Goal: Transaction & Acquisition: Obtain resource

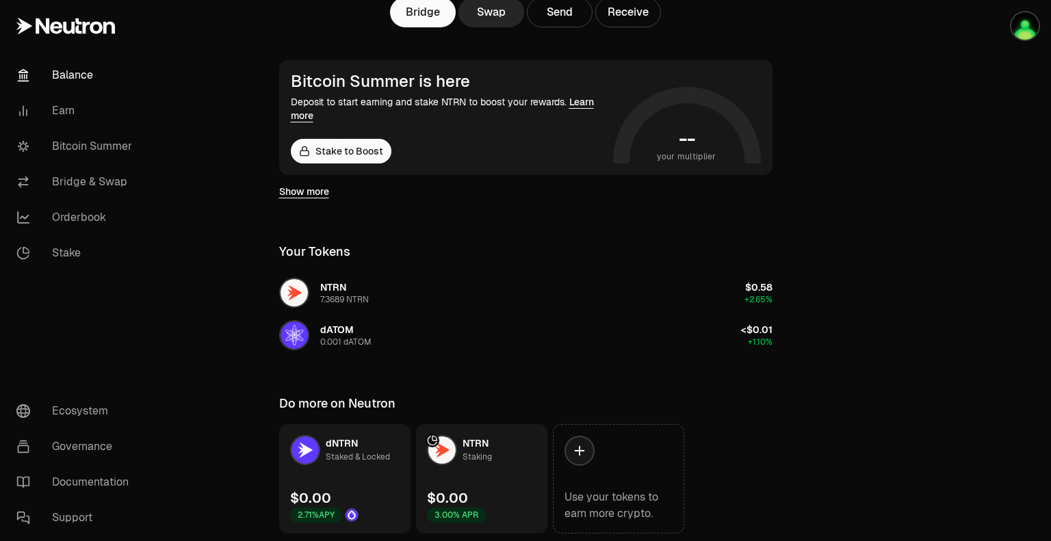
scroll to position [137, 0]
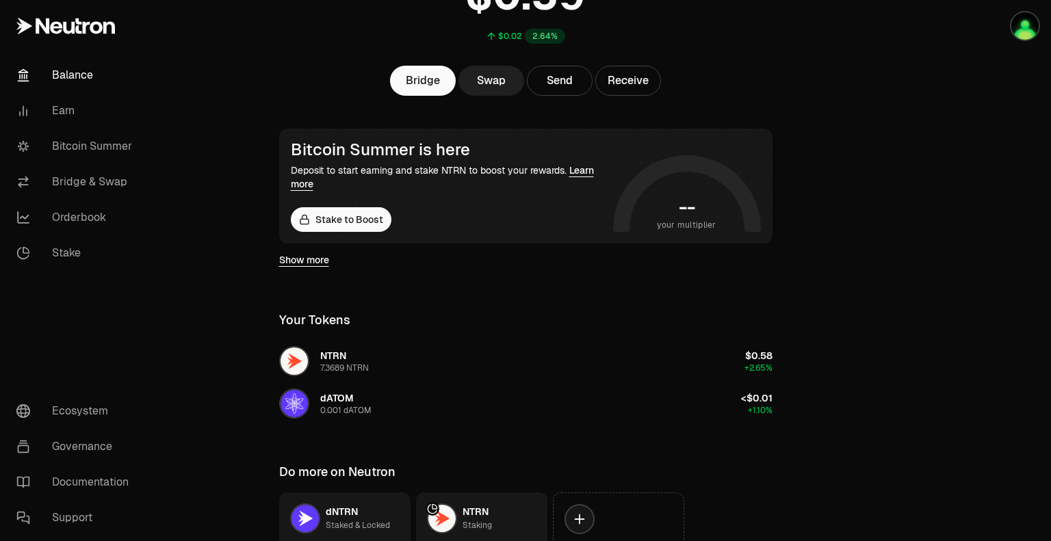
click at [478, 81] on link "Swap" at bounding box center [491, 81] width 66 height 30
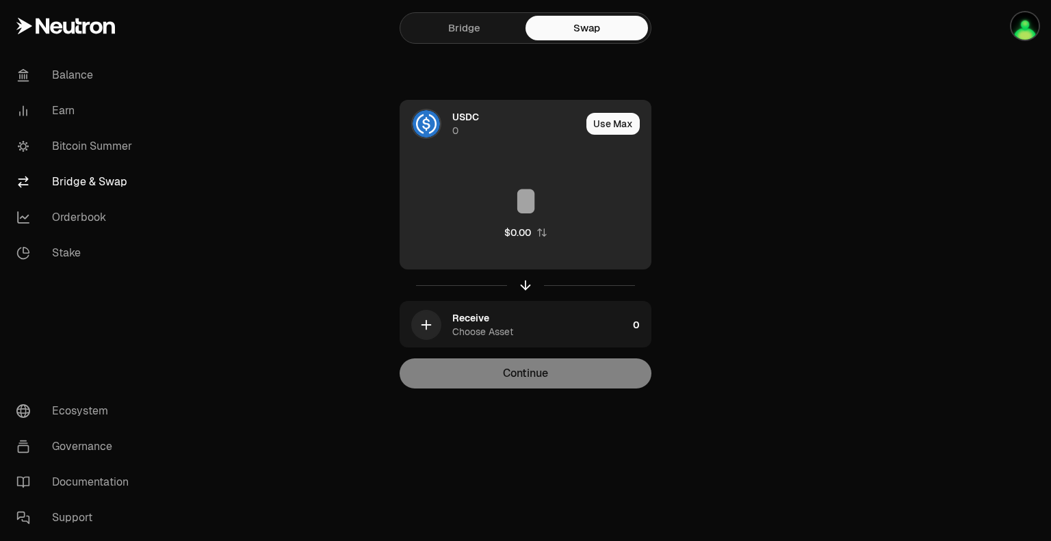
click at [441, 132] on div "USDC 0" at bounding box center [490, 124] width 181 height 47
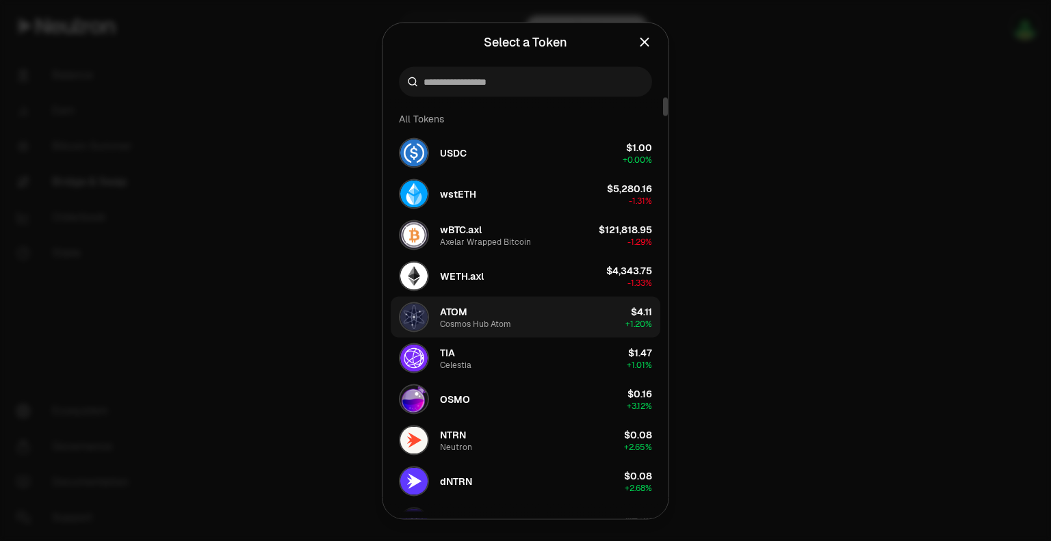
click at [544, 322] on button "ATOM Cosmos Hub Atom $4.11 + 1.20%" at bounding box center [526, 316] width 270 height 41
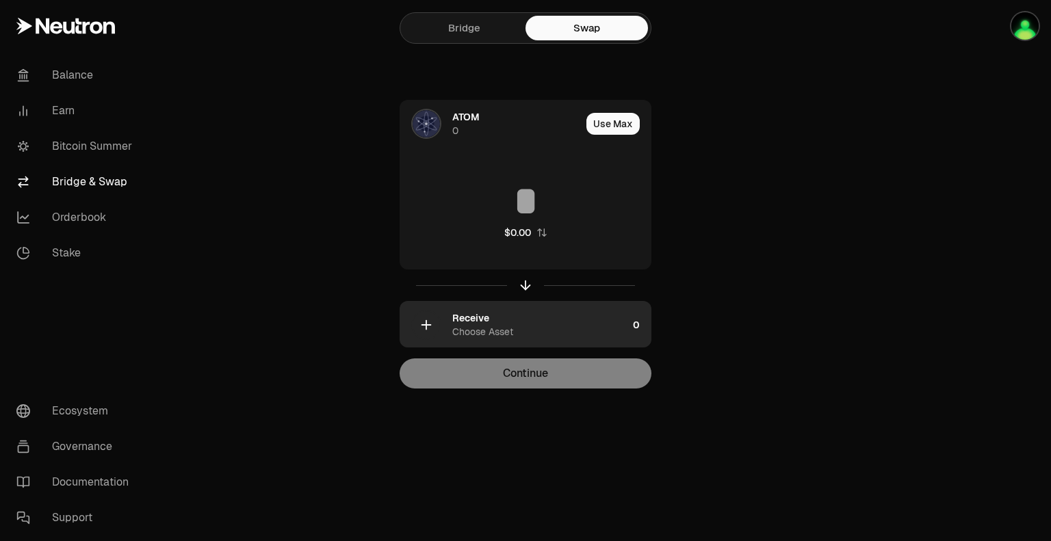
click at [521, 325] on div "Receive Choose Asset" at bounding box center [539, 324] width 175 height 27
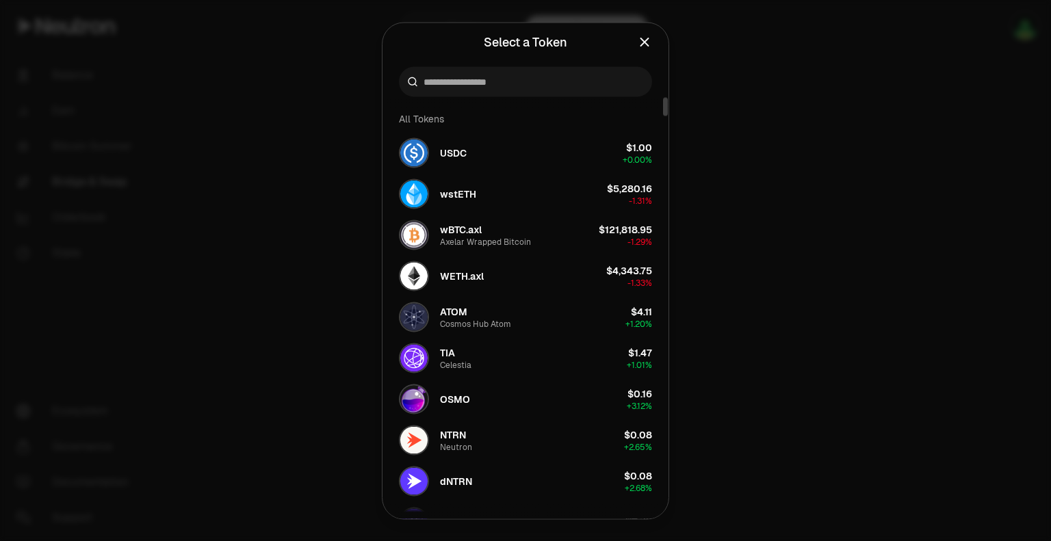
drag, startPoint x: 846, startPoint y: 161, endPoint x: 781, endPoint y: 120, distance: 77.1
click at [846, 161] on div at bounding box center [525, 270] width 1051 height 541
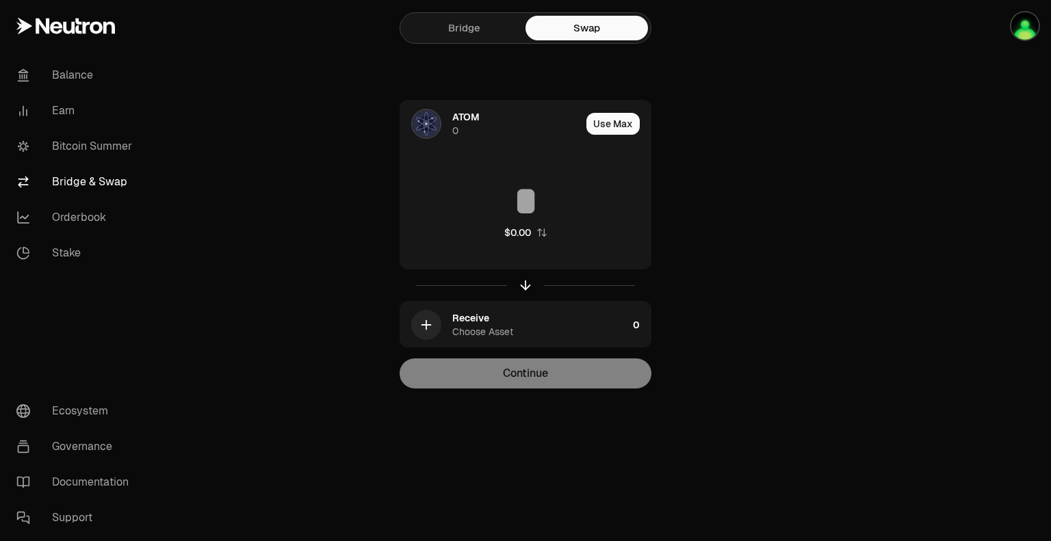
click at [479, 35] on link "Bridge" at bounding box center [464, 28] width 122 height 25
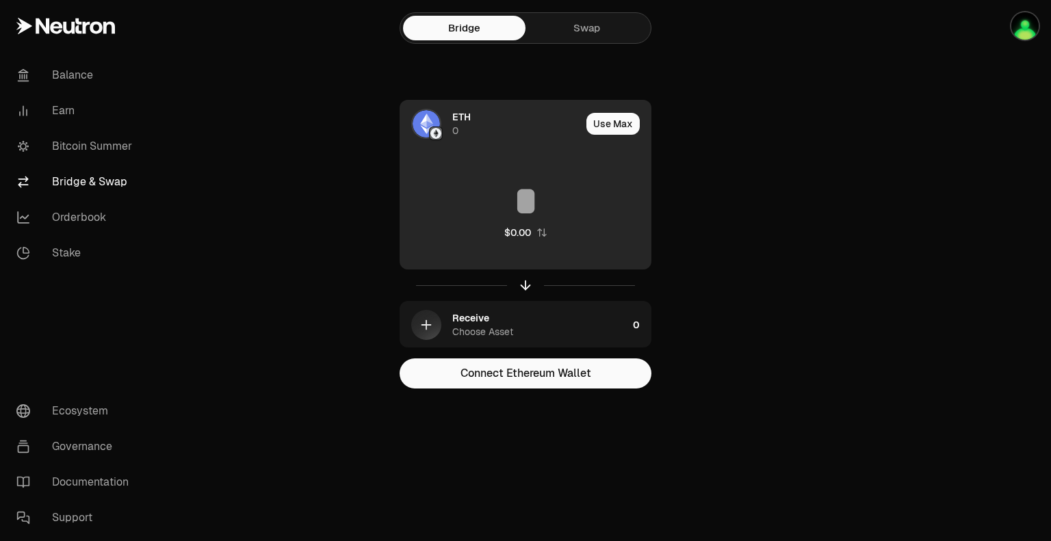
click at [470, 116] on span "ETH" at bounding box center [461, 117] width 18 height 14
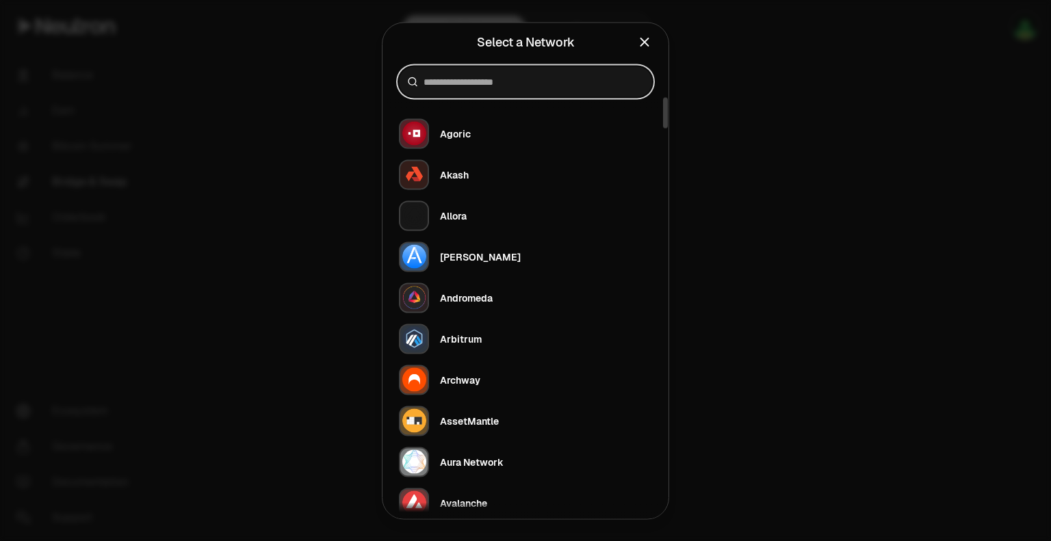
click at [509, 83] on input at bounding box center [534, 82] width 220 height 14
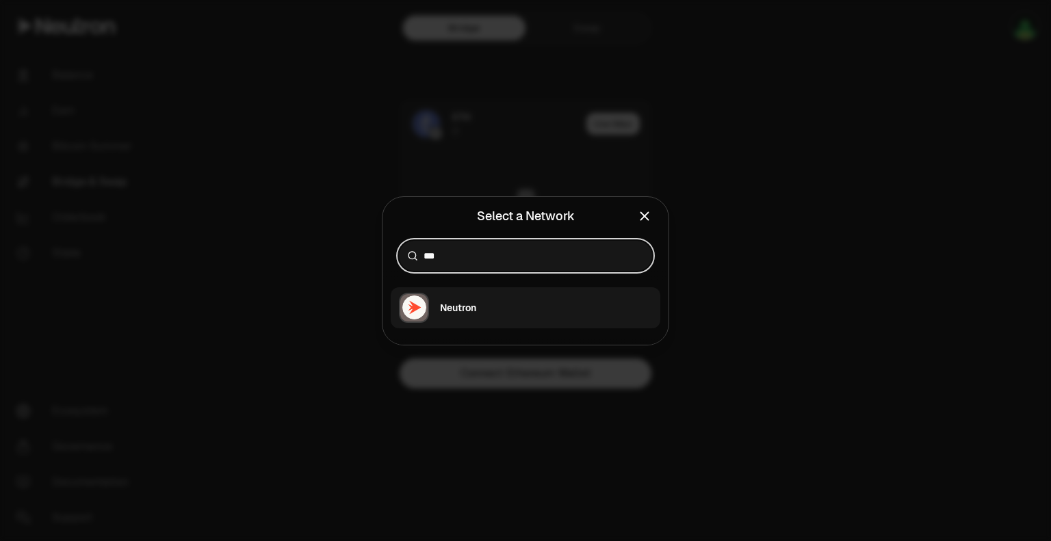
type input "***"
click at [512, 307] on button "Neutron" at bounding box center [526, 307] width 270 height 41
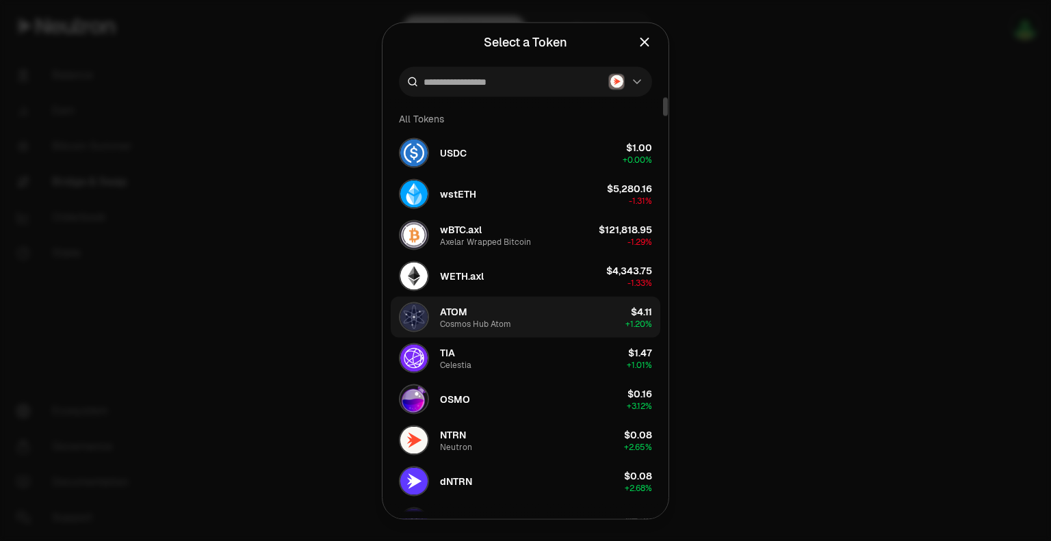
click at [646, 313] on div "$4.11" at bounding box center [641, 311] width 21 height 14
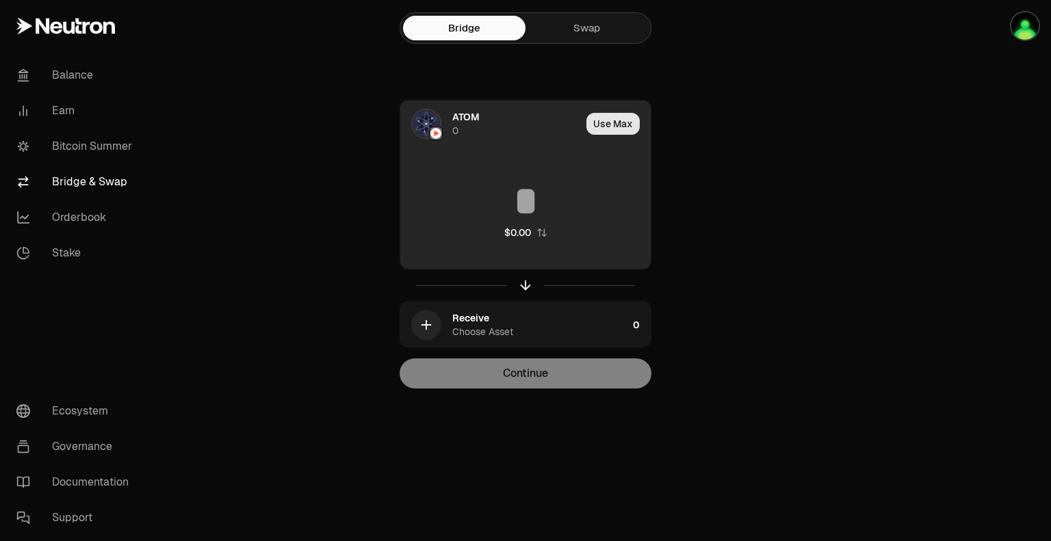
click at [612, 127] on button "Use Max" at bounding box center [612, 124] width 53 height 22
type input "*"
click at [608, 125] on div "Using Max" at bounding box center [613, 124] width 73 height 47
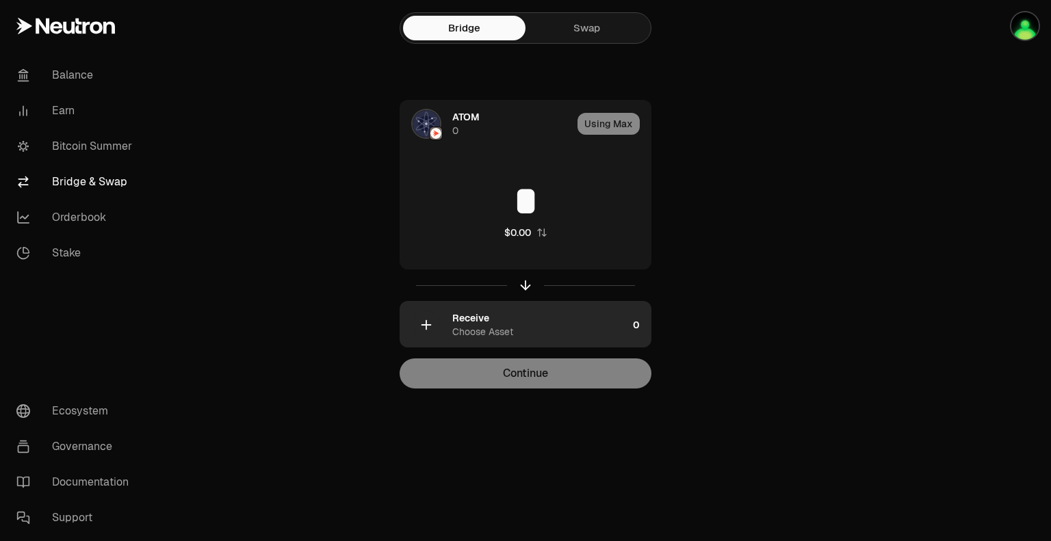
click at [506, 333] on div "Choose Asset" at bounding box center [482, 332] width 61 height 14
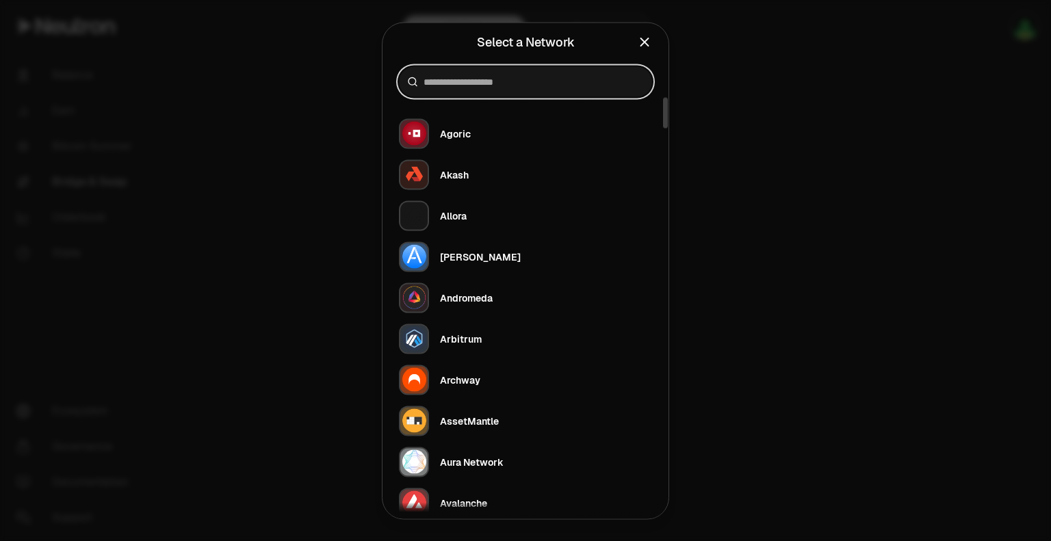
click at [492, 83] on input at bounding box center [534, 82] width 220 height 14
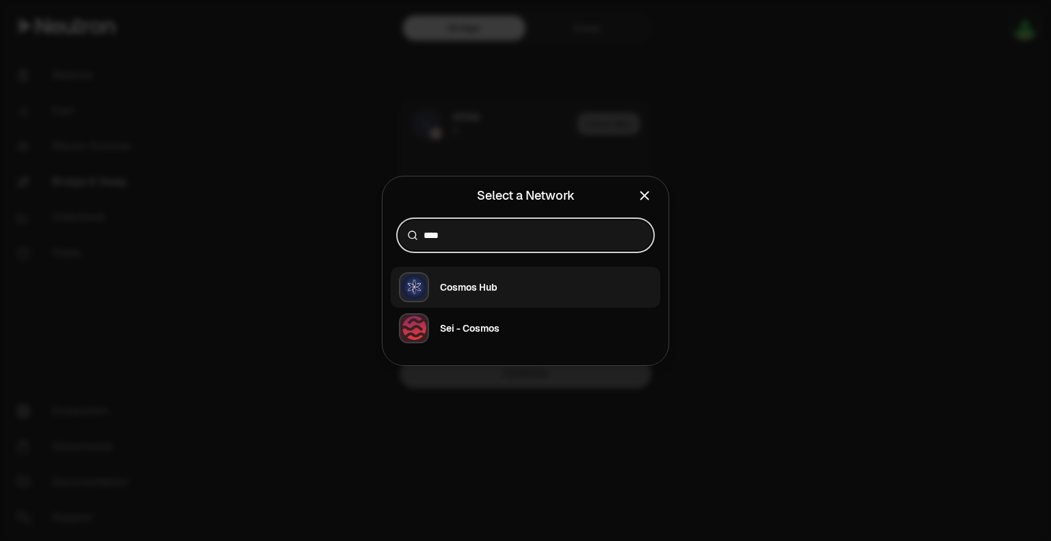
type input "****"
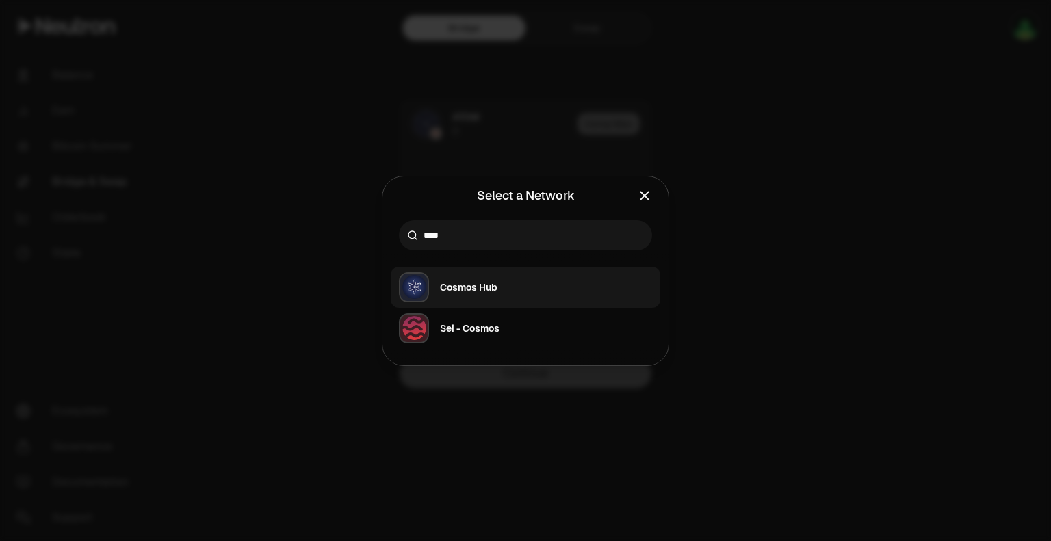
click at [487, 286] on div "Cosmos Hub" at bounding box center [468, 288] width 57 height 14
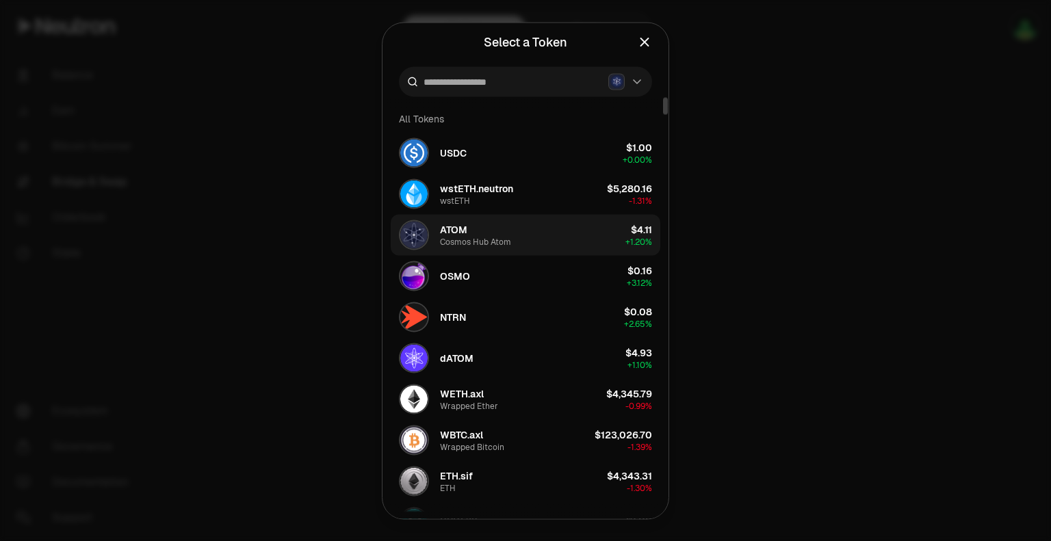
click at [517, 231] on button "ATOM Cosmos Hub Atom $4.11 + 1.20%" at bounding box center [526, 234] width 270 height 41
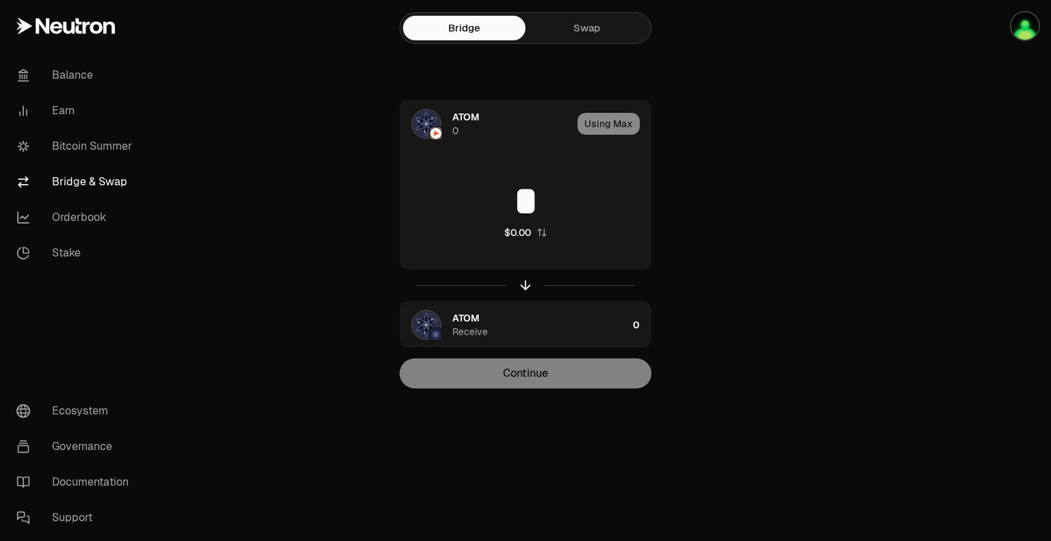
click at [861, 233] on main "Bridge Swap ATOM 0 Using Max * $0.00 ATOM Receive 0 Continue" at bounding box center [602, 221] width 898 height 443
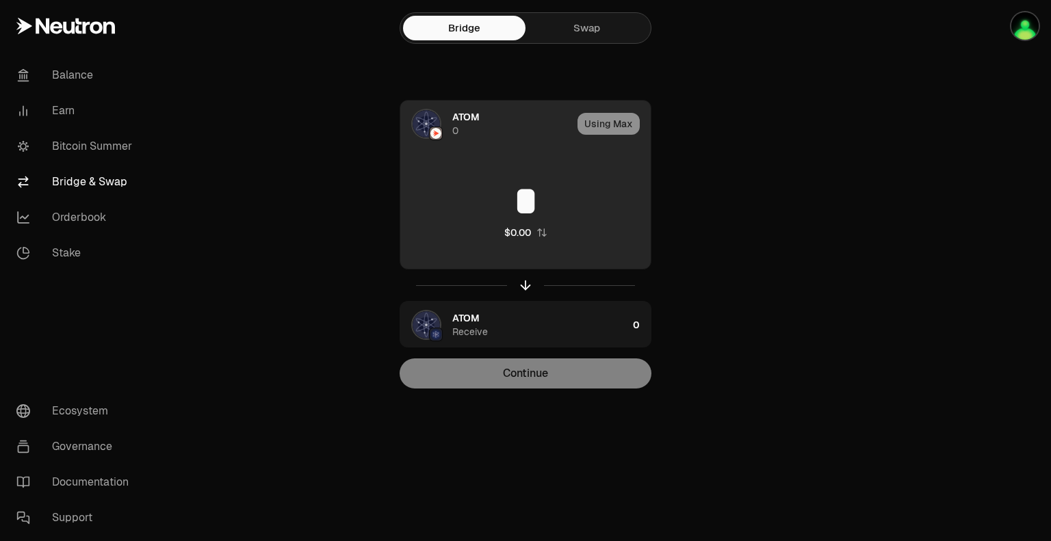
click at [526, 220] on input "*" at bounding box center [525, 201] width 250 height 41
drag, startPoint x: 521, startPoint y: 187, endPoint x: 555, endPoint y: 213, distance: 43.0
click at [553, 212] on input "*" at bounding box center [525, 201] width 250 height 41
click at [627, 211] on input "*" at bounding box center [525, 201] width 250 height 41
click at [604, 125] on div "Using Max" at bounding box center [613, 124] width 73 height 47
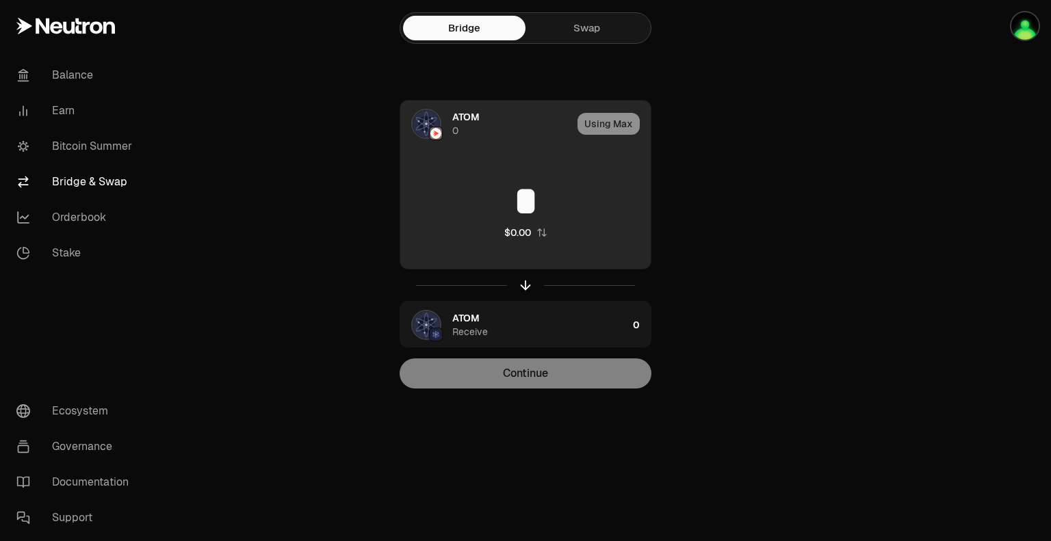
drag, startPoint x: 523, startPoint y: 207, endPoint x: 530, endPoint y: 209, distance: 7.1
click at [528, 208] on input "*" at bounding box center [525, 201] width 250 height 41
click at [539, 205] on input "*" at bounding box center [525, 201] width 250 height 41
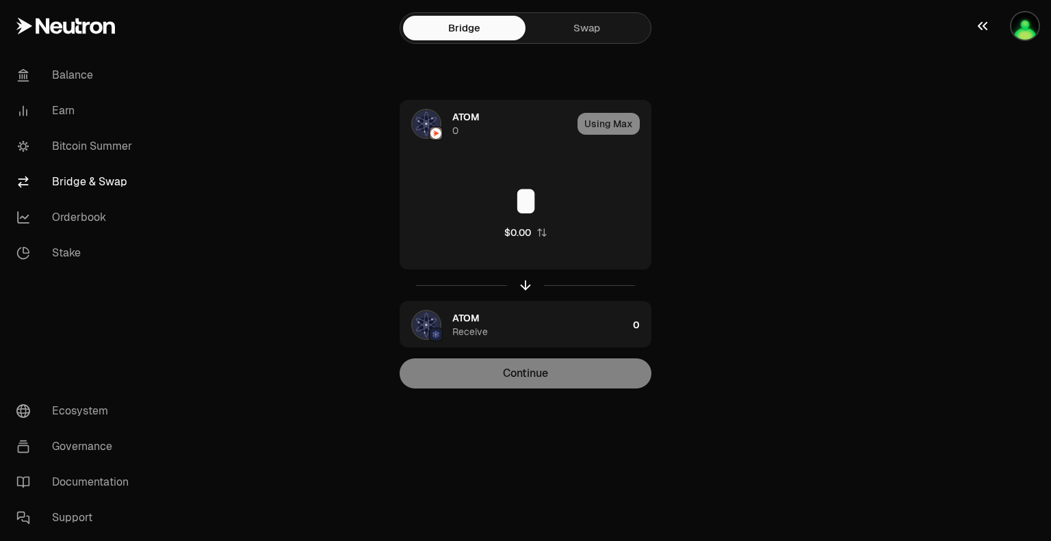
click at [1019, 25] on img "button" at bounding box center [1024, 25] width 27 height 27
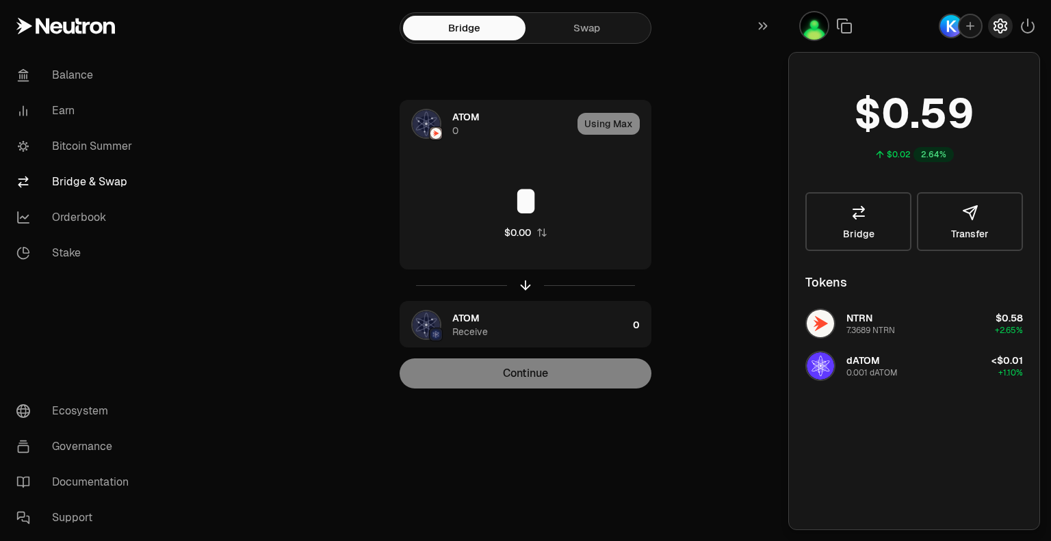
click at [1000, 23] on icon "button" at bounding box center [1000, 25] width 5 height 5
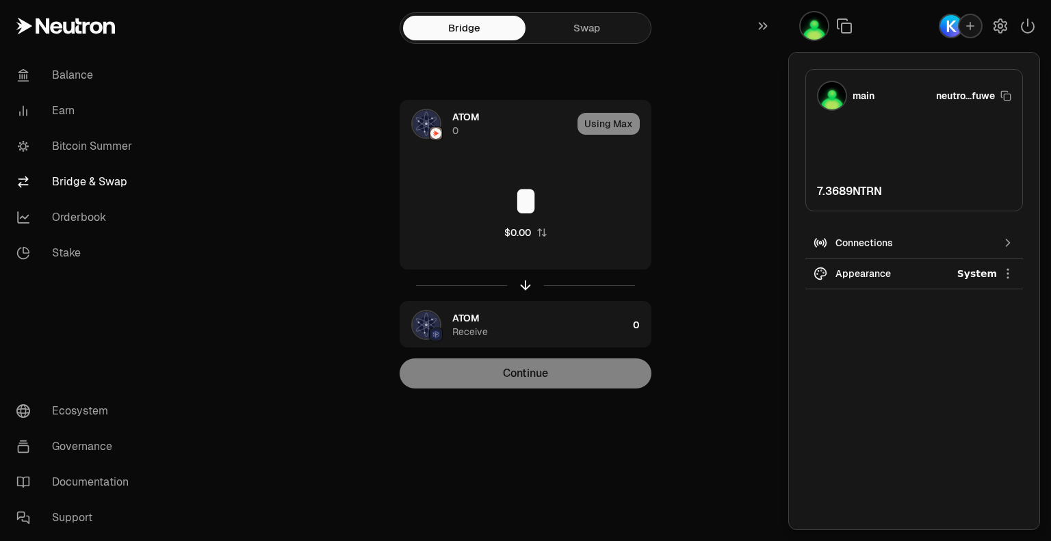
click at [768, 197] on div "Bridge Swap ATOM 0 Using Max * $0.00 ATOM Receive 0 Continue" at bounding box center [525, 221] width 493 height 443
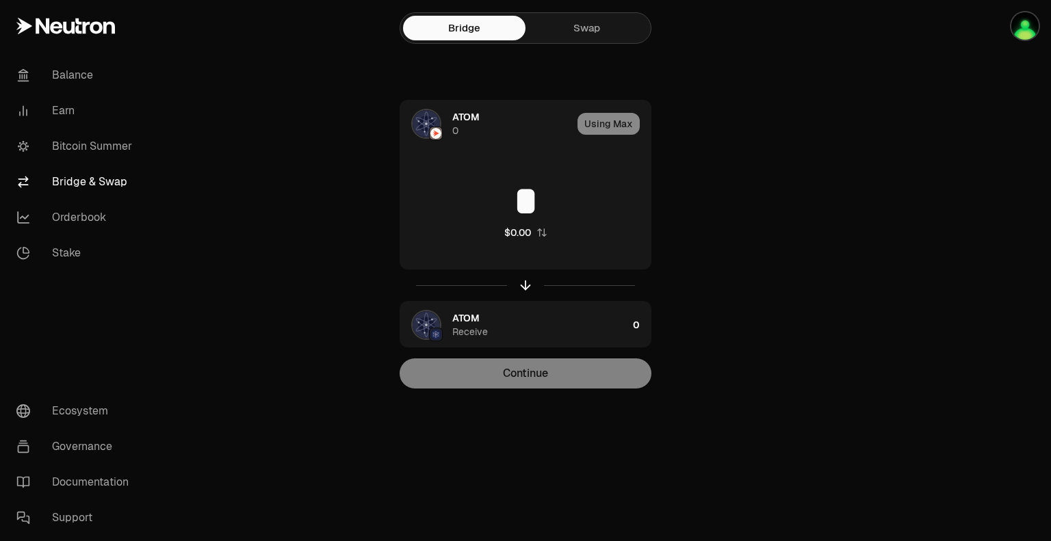
click at [833, 205] on main "Bridge Swap ATOM 0 Using Max * $0.00 ATOM Receive 0 Continue" at bounding box center [602, 221] width 898 height 443
click at [861, 397] on main "Bridge Swap ATOM 0 Use Max $0.00 ATOM Receive 0 Continue" at bounding box center [602, 221] width 898 height 443
